Goal: Information Seeking & Learning: Check status

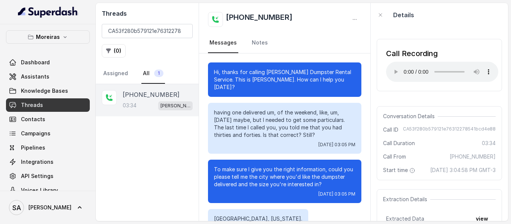
scroll to position [891, 0]
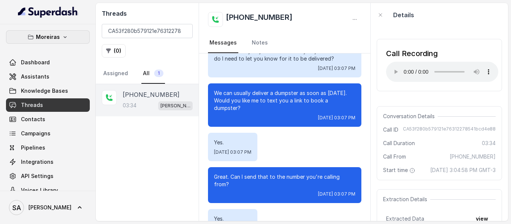
click at [62, 37] on icon "button" at bounding box center [65, 37] width 6 height 6
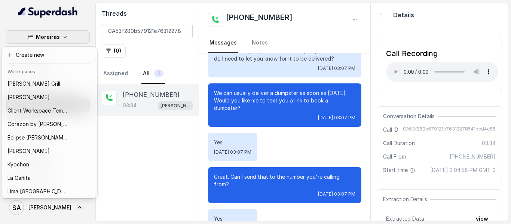
click at [139, 31] on div "[PERSON_NAME] Dashboard Assistants Knowledge Bases Threads Contacts Campaigns P…" at bounding box center [255, 112] width 511 height 224
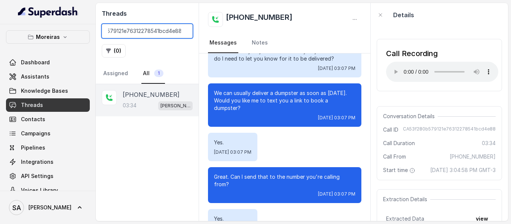
drag, startPoint x: 108, startPoint y: 30, endPoint x: 195, endPoint y: 35, distance: 87.2
click at [195, 35] on div "Threads CA53f280b579121e76312278541bcd4e88 ( 0 ) Assigned All 1" at bounding box center [147, 43] width 103 height 81
paste input "b6fd4838e0419325fc6d35ac353de299"
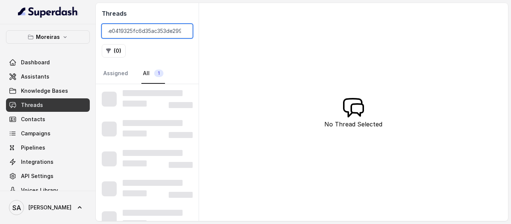
type input "CAb6fd4838e0419325fc6d35ac353de299"
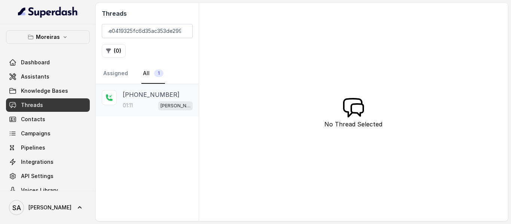
click at [135, 99] on div "[PHONE_NUMBER]:11 [PERSON_NAME] (Dumpsters) / EN" at bounding box center [158, 100] width 70 height 20
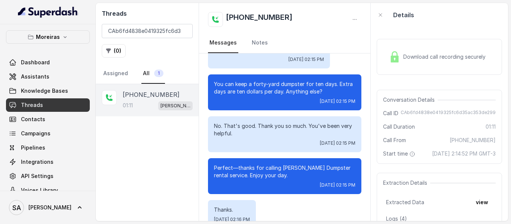
scroll to position [399, 0]
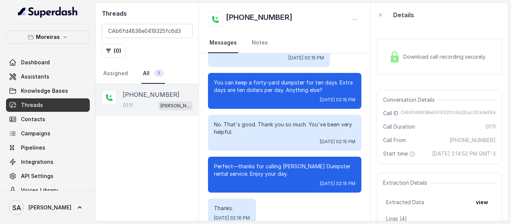
click at [397, 53] on img at bounding box center [394, 56] width 11 height 11
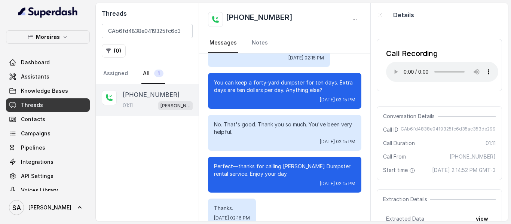
click at [486, 16] on div "Details" at bounding box center [438, 15] width 137 height 24
